Goal: Information Seeking & Learning: Find specific fact

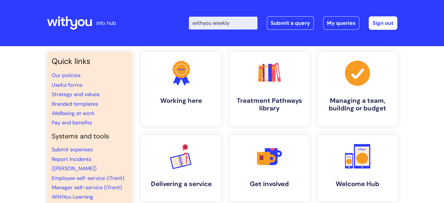
type input "withyou weekly"
click button "Search" at bounding box center [0, 0] width 0 height 0
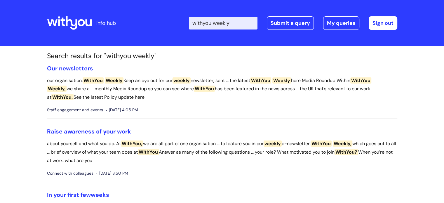
click at [230, 25] on input "withyou weekly" at bounding box center [223, 23] width 69 height 13
type input "birthdya leave"
click button "Search" at bounding box center [0, 0] width 0 height 0
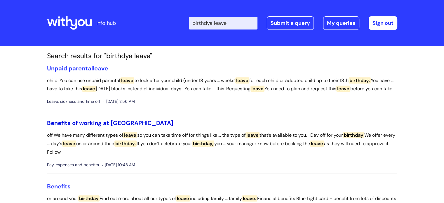
click at [68, 127] on link "Benefits of working at [GEOGRAPHIC_DATA]" at bounding box center [110, 123] width 126 height 8
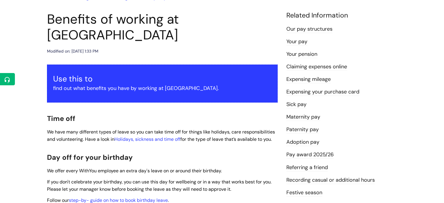
scroll to position [158, 0]
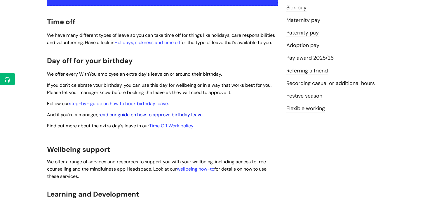
click at [138, 111] on link "read our guide on how to approve birthday leave" at bounding box center [150, 114] width 104 height 6
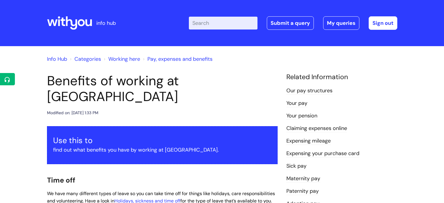
scroll to position [158, 0]
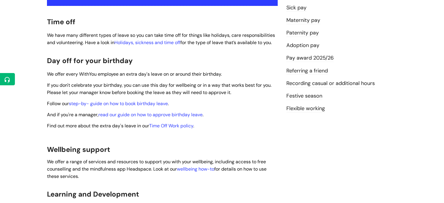
drag, startPoint x: 215, startPoint y: 118, endPoint x: 48, endPoint y: 52, distance: 179.3
copy div "Day off for your birthday We offer every WithYou employee an extra day's leave …"
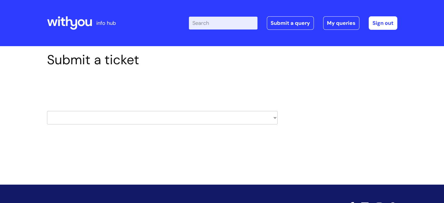
click at [90, 117] on select "HR / People IT and Support Clinical Drug Alerts Finance Accounts Data Support T…" at bounding box center [162, 117] width 230 height 13
select select "internal_communications"
click at [47, 111] on select "HR / People IT and Support Clinical Drug Alerts Finance Accounts Data Support T…" at bounding box center [162, 117] width 230 height 13
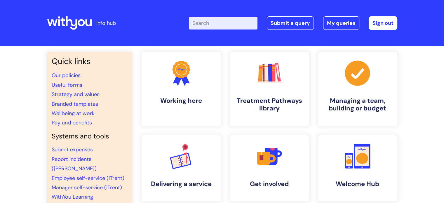
click at [236, 17] on input "Enter your search term here..." at bounding box center [223, 23] width 69 height 13
type input "staff data"
click button "Search" at bounding box center [0, 0] width 0 height 0
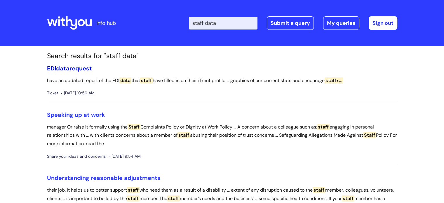
click at [73, 67] on link "EDI data request" at bounding box center [69, 68] width 45 height 8
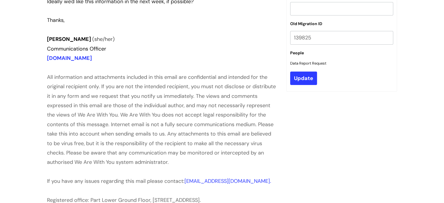
scroll to position [172, 0]
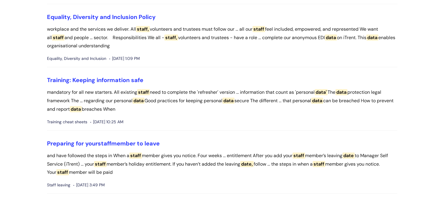
scroll to position [373, 0]
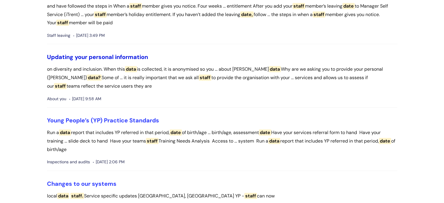
click at [86, 57] on link "Updating your personal information" at bounding box center [97, 57] width 101 height 8
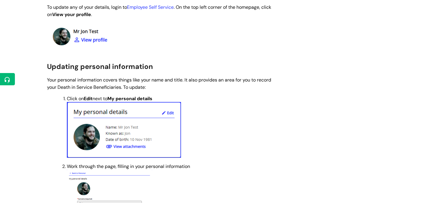
scroll to position [15, 0]
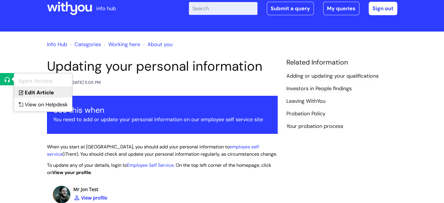
click at [32, 93] on link "Edit Article" at bounding box center [43, 91] width 58 height 11
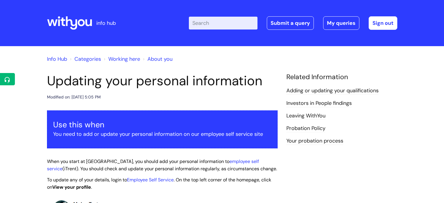
scroll to position [15, 0]
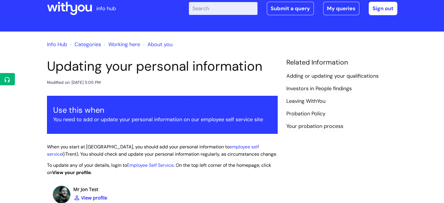
click at [386, 43] on ol "Info Hub Categories Working here About you" at bounding box center [222, 43] width 350 height 12
